Goal: Task Accomplishment & Management: Complete application form

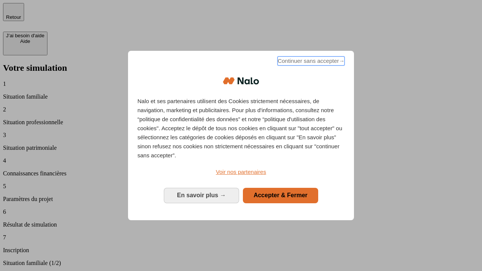
click at [310, 62] on span "Continuer sans accepter →" at bounding box center [311, 61] width 67 height 9
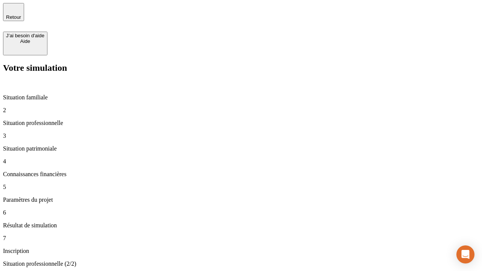
type input "30 000"
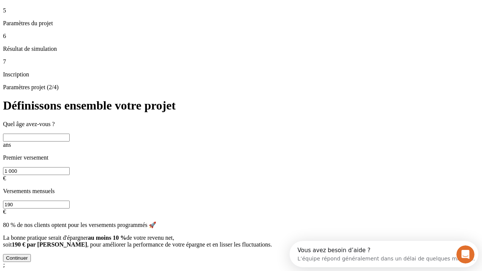
scroll to position [14, 0]
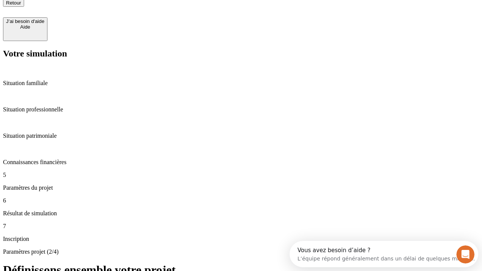
type input "25"
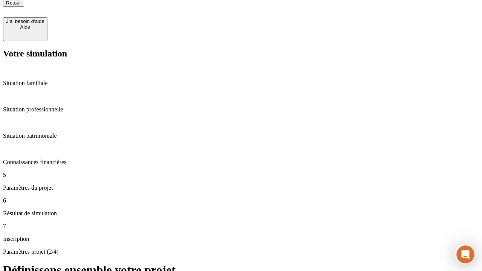
type input "1 000"
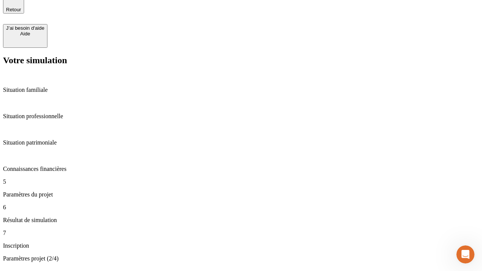
type input "640"
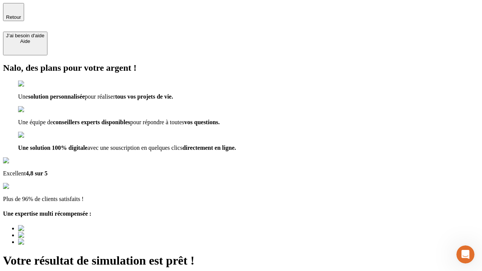
type input "[EMAIL_ADDRESS][PERSON_NAME][DOMAIN_NAME]"
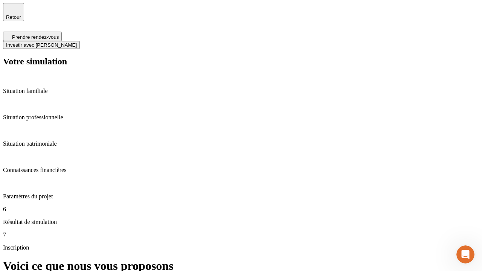
click at [77, 42] on span "Investir avec [PERSON_NAME]" at bounding box center [41, 45] width 71 height 6
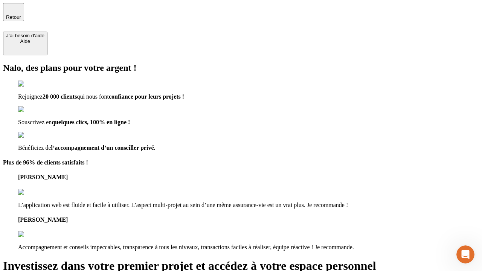
type input "[EMAIL_ADDRESS][PERSON_NAME][DOMAIN_NAME]"
